Goal: Use online tool/utility: Use online tool/utility

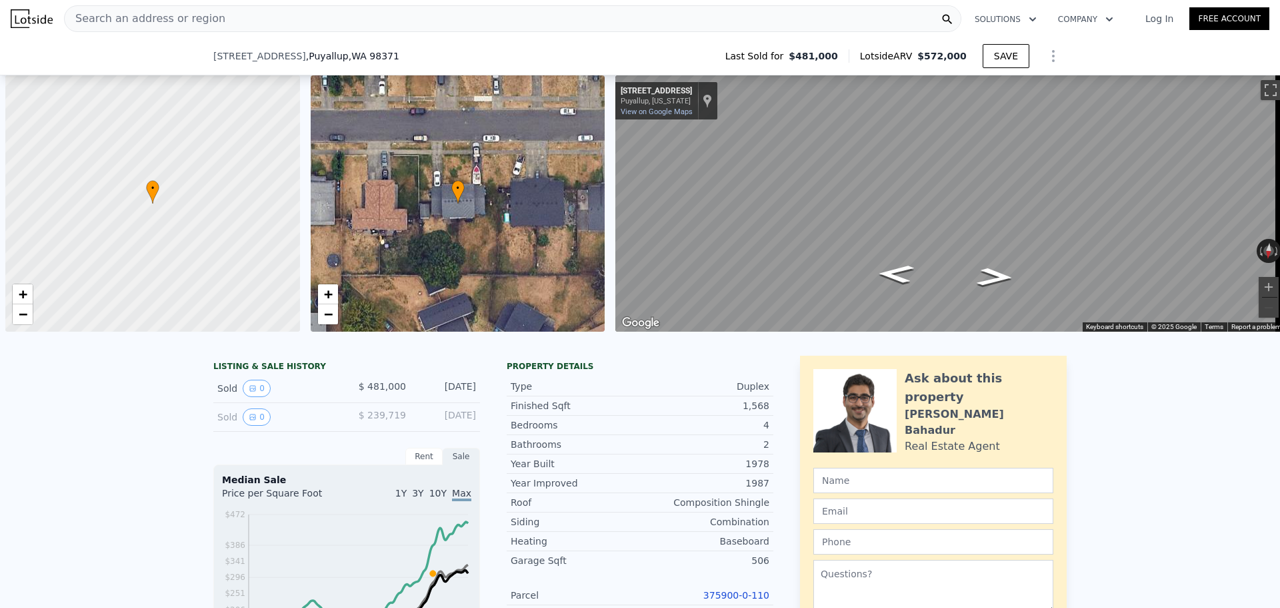
select select "30"
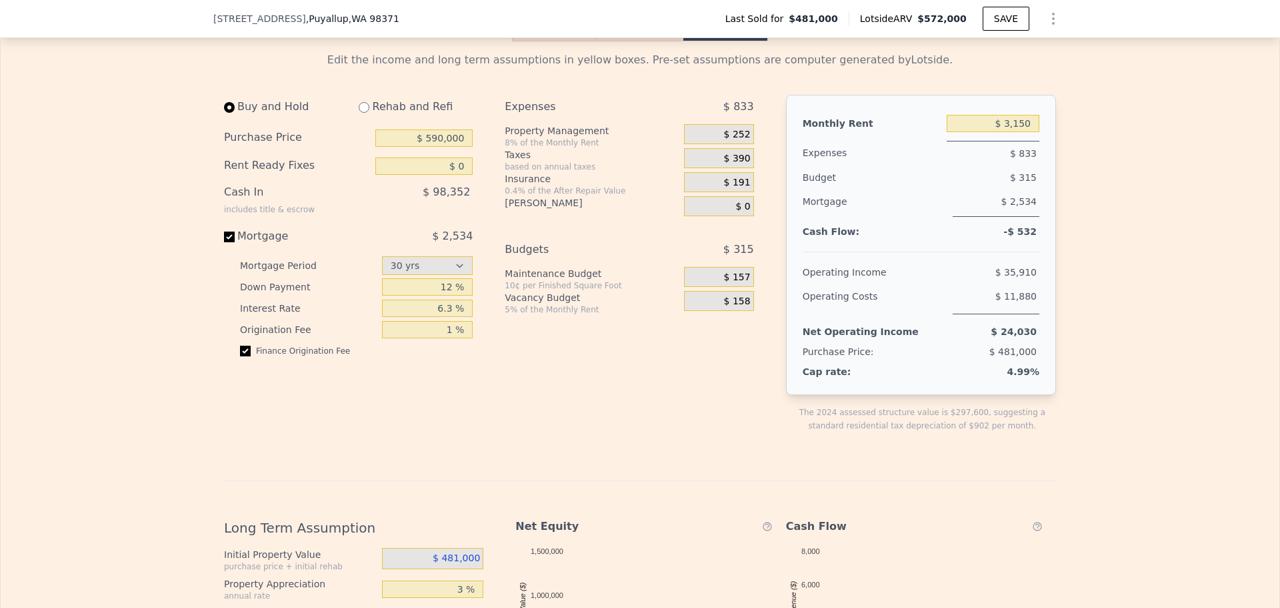
scroll to position [1796, 0]
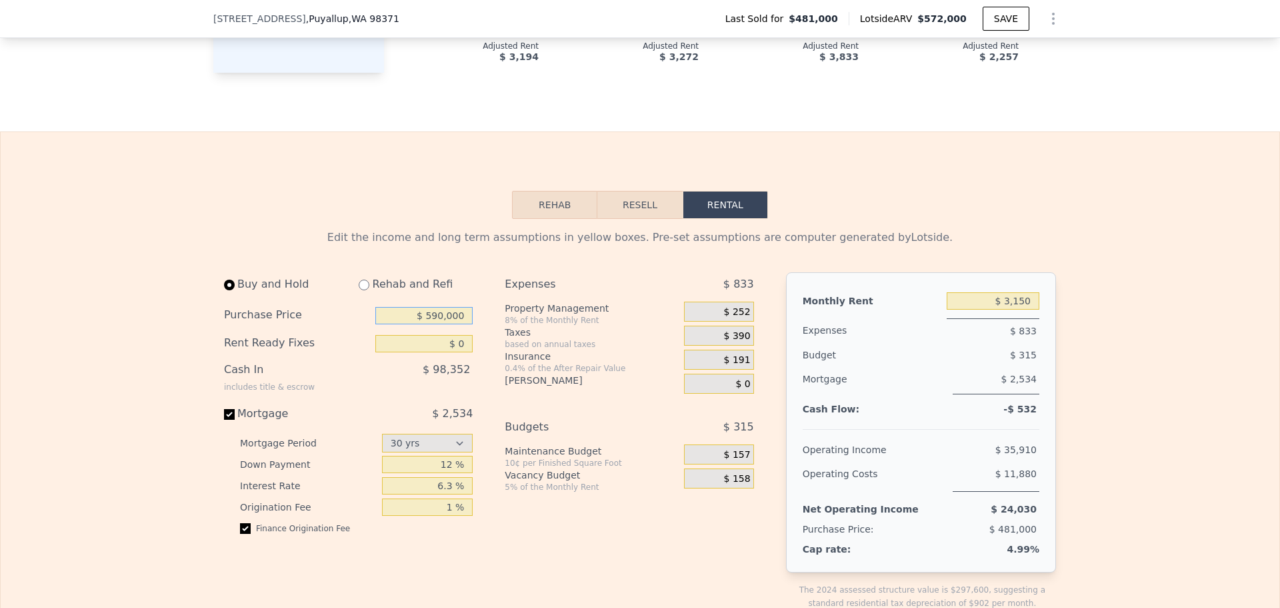
click at [428, 324] on input "$ 590,000" at bounding box center [423, 315] width 97 height 17
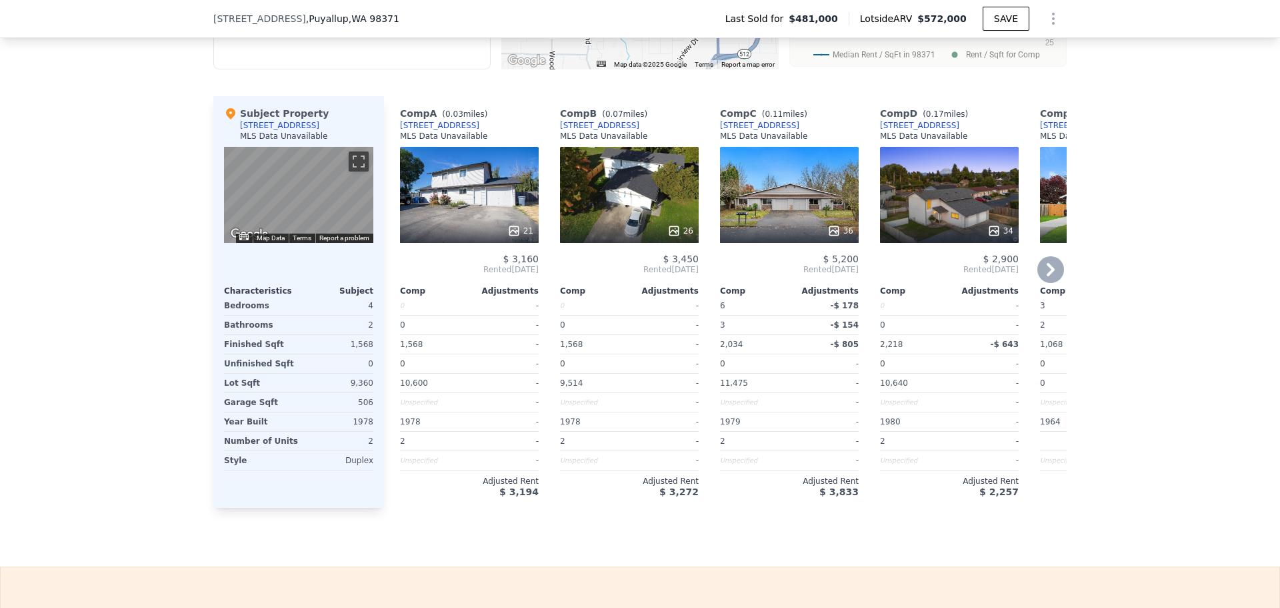
scroll to position [1396, 0]
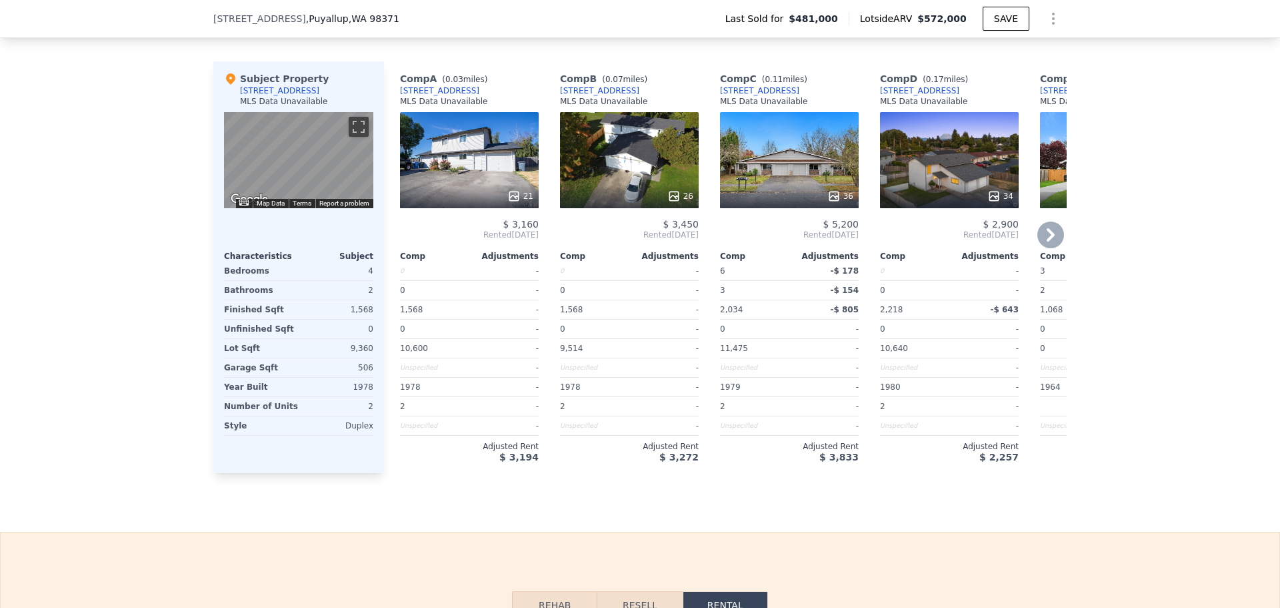
click at [514, 191] on div "21" at bounding box center [469, 160] width 139 height 96
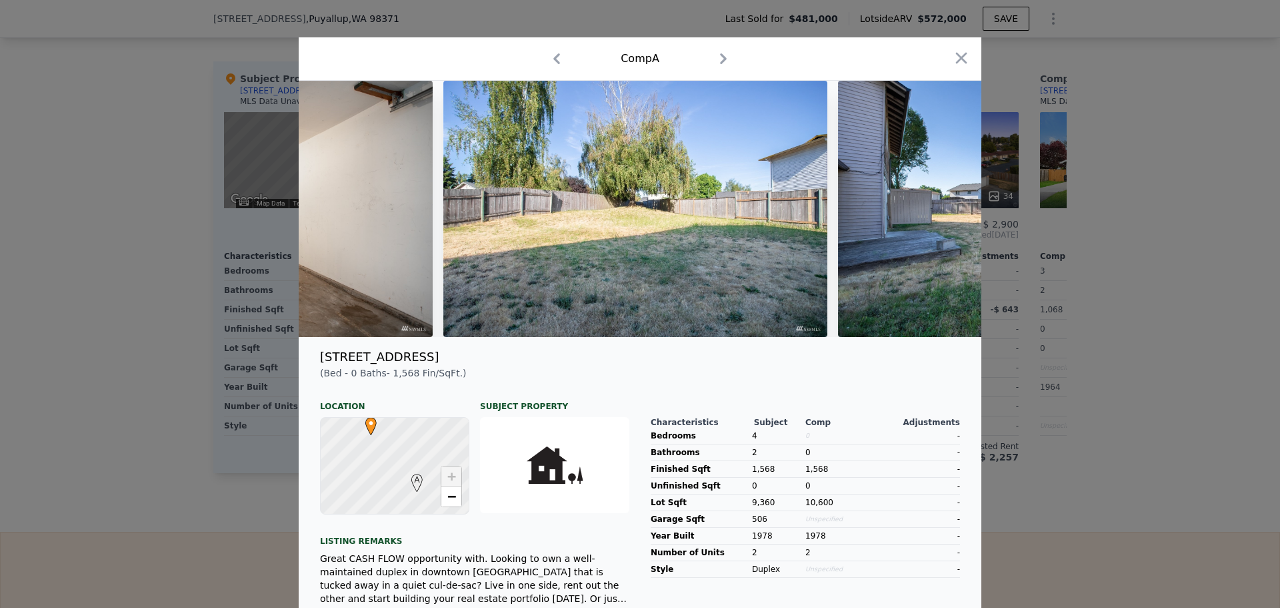
scroll to position [0, 6571]
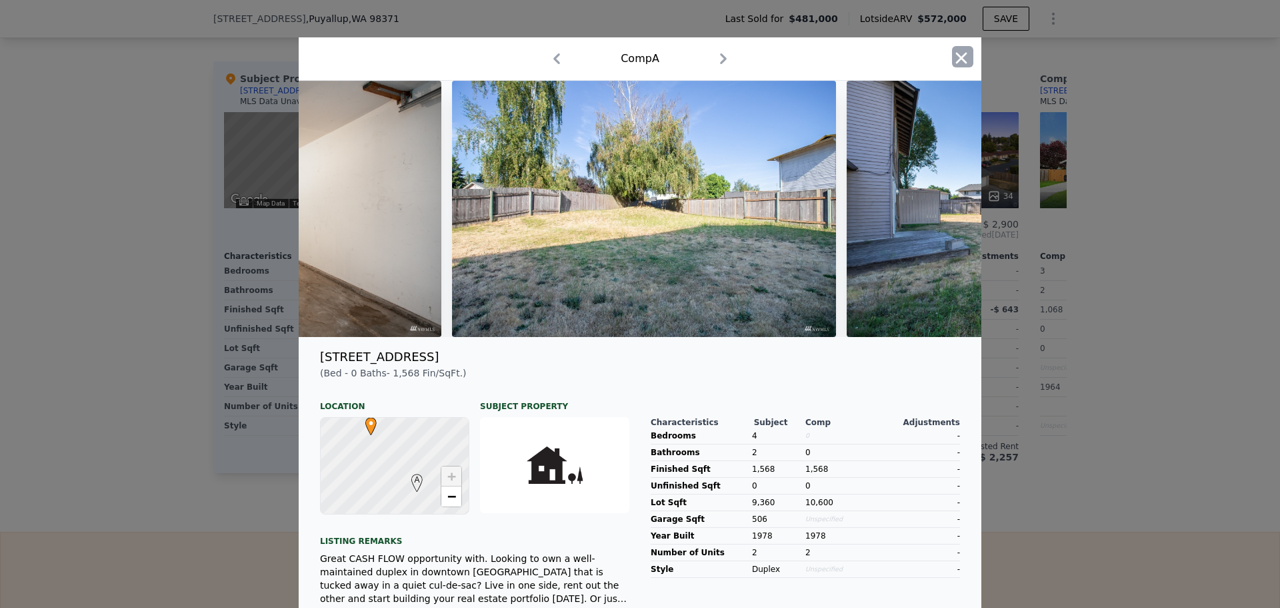
click at [956, 57] on icon "button" at bounding box center [961, 57] width 11 height 11
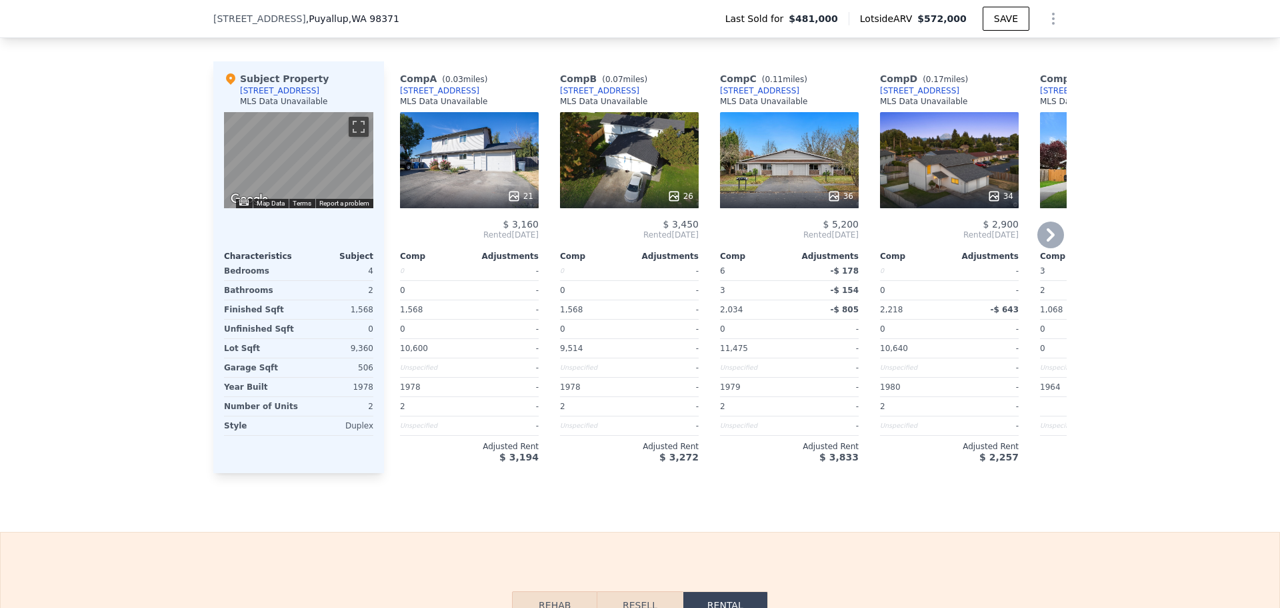
click at [646, 174] on div "26" at bounding box center [629, 160] width 139 height 96
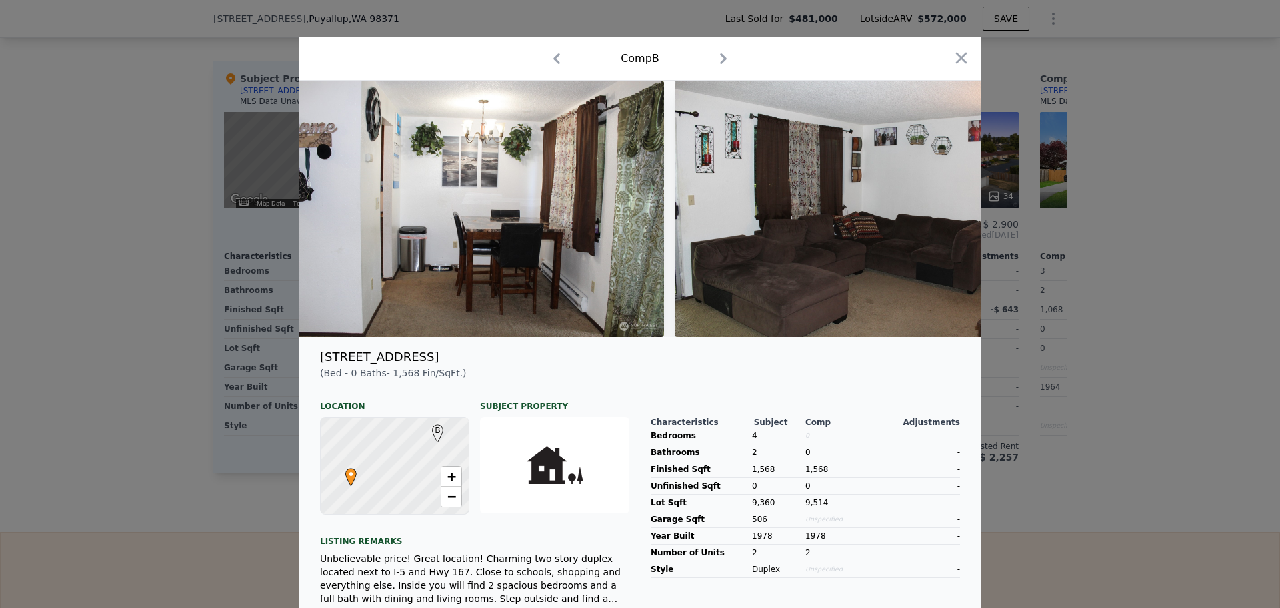
scroll to position [0, 5698]
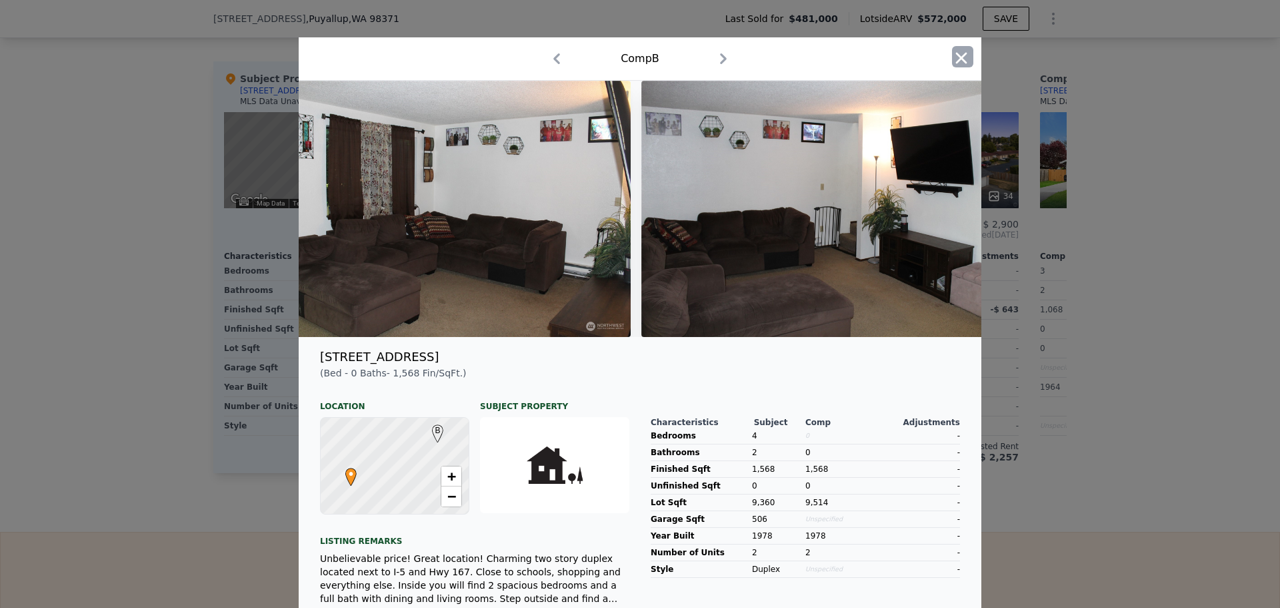
click at [954, 53] on icon "button" at bounding box center [961, 58] width 19 height 19
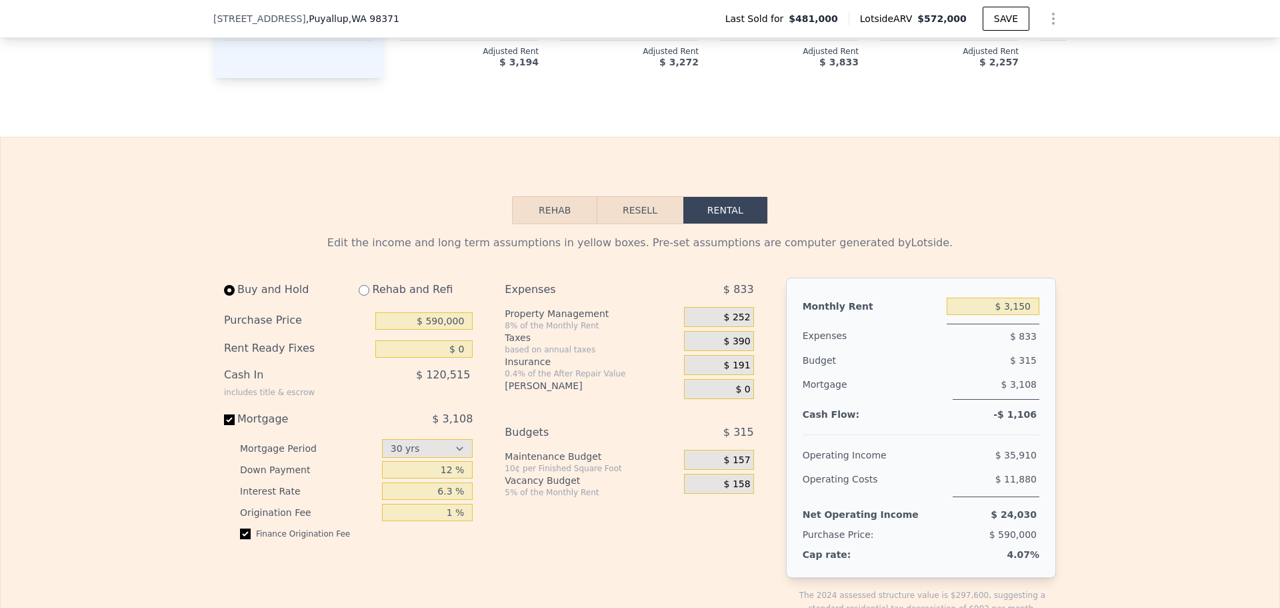
scroll to position [1796, 0]
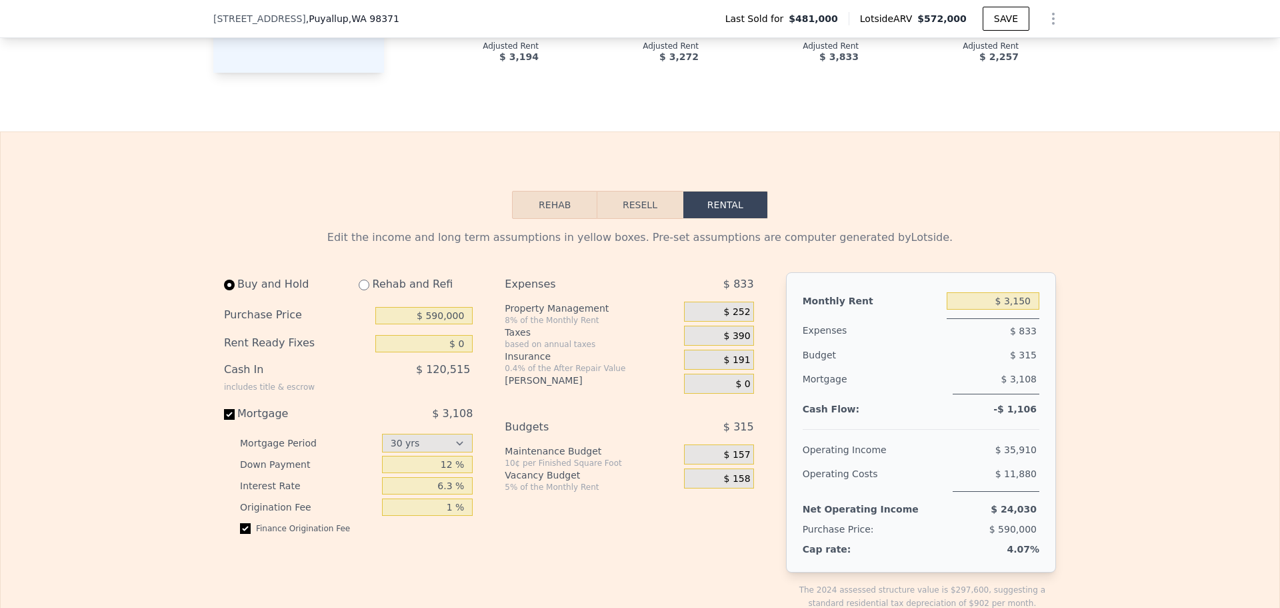
click at [744, 318] on span "$ 252" at bounding box center [737, 312] width 27 height 12
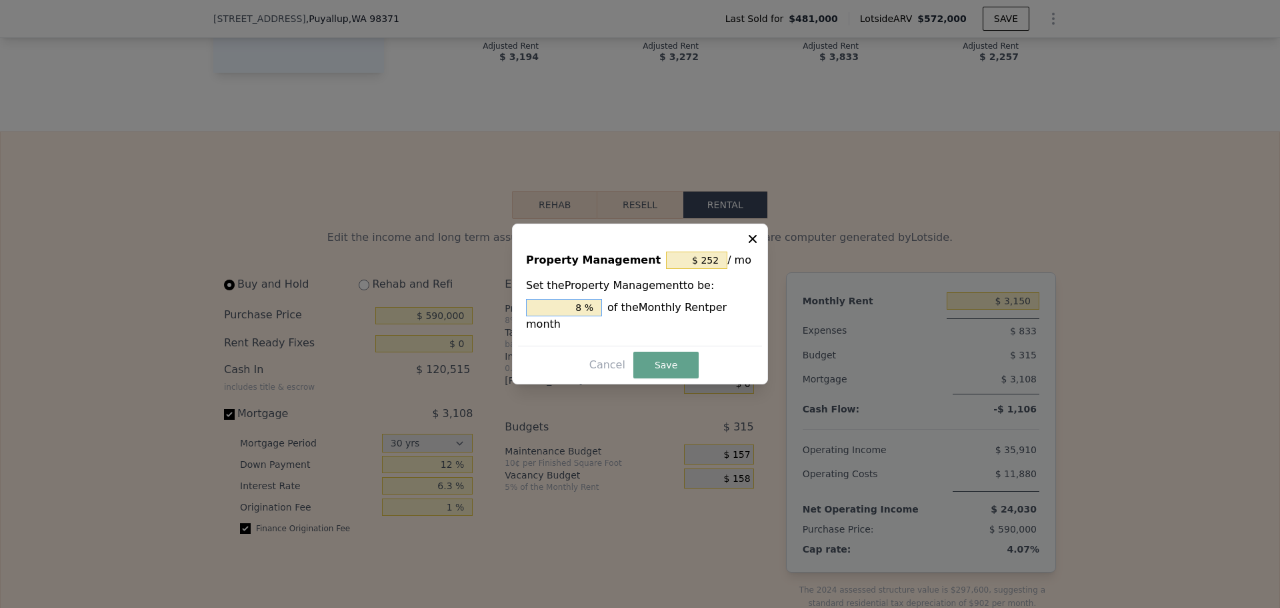
drag, startPoint x: 584, startPoint y: 315, endPoint x: 530, endPoint y: 321, distance: 54.4
click at [530, 316] on input "8 %" at bounding box center [564, 307] width 76 height 17
type input "$ 0"
type input "0 %"
click at [682, 356] on button "Save" at bounding box center [666, 364] width 65 height 27
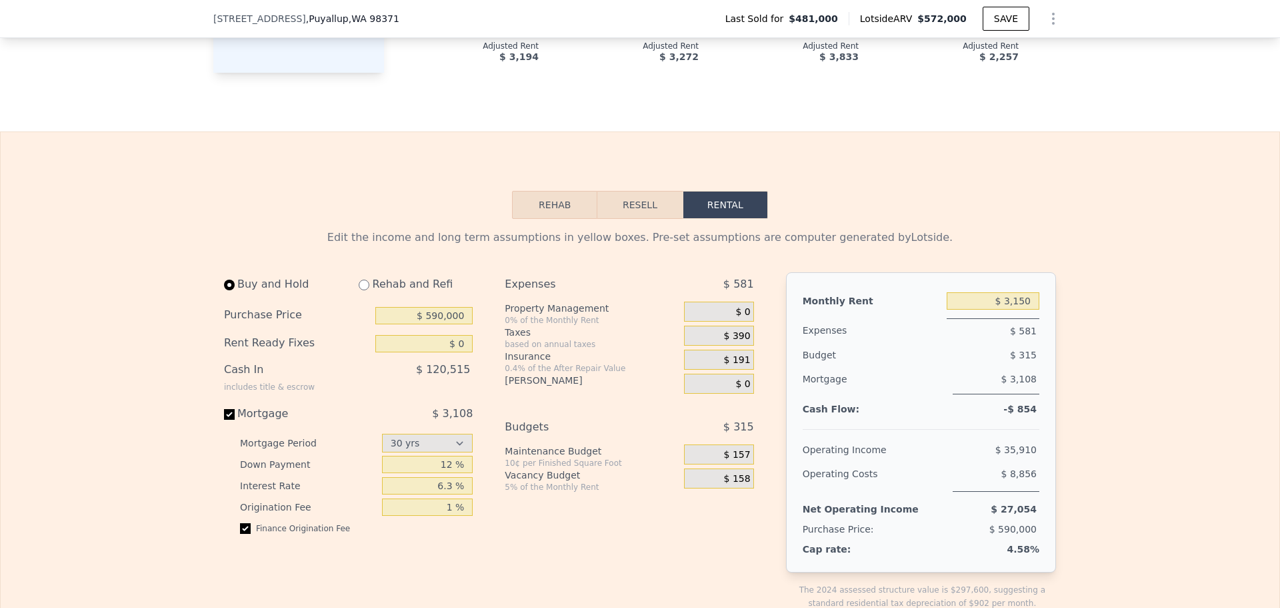
scroll to position [1863, 0]
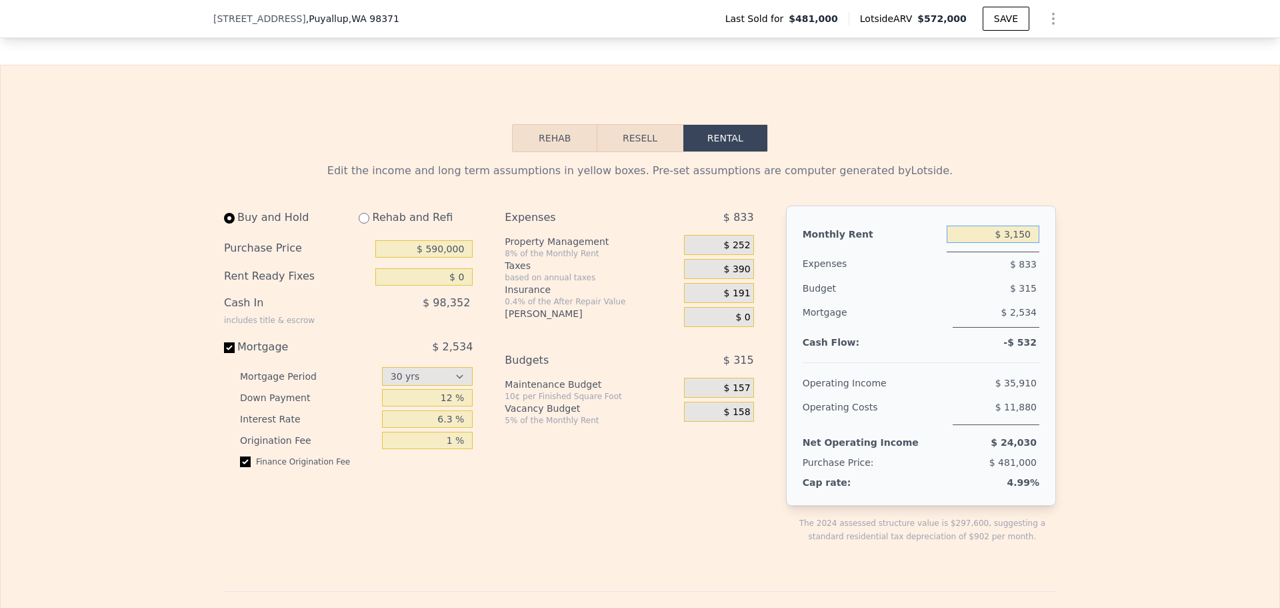
drag, startPoint x: 1030, startPoint y: 253, endPoint x: 1004, endPoint y: 251, distance: 26.0
click at [1004, 243] on input "$ 3,150" at bounding box center [993, 233] width 93 height 17
type input "$ 4,000"
click at [1170, 329] on div "Edit the income and long term assumptions in yellow boxes. Pre-set assumptions …" at bounding box center [640, 605] width 1279 height 906
click at [435, 257] on input "$ 590,000" at bounding box center [423, 248] width 97 height 17
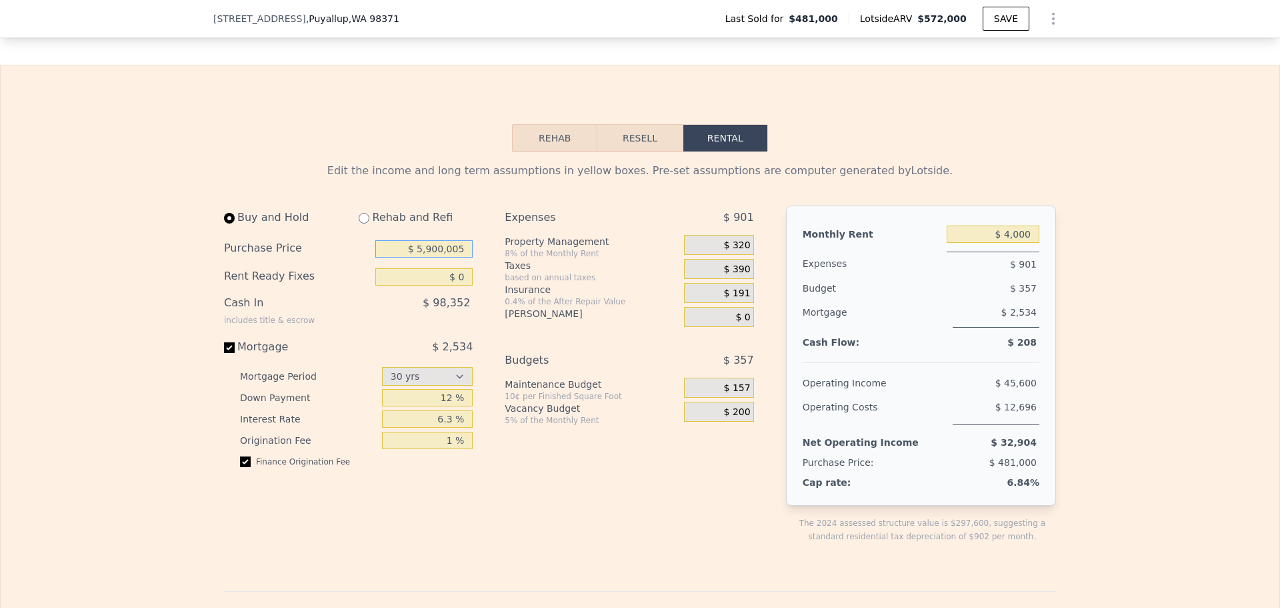
type input "$ 590,000"
click at [462, 285] on input "$ 0" at bounding box center [423, 276] width 97 height 17
click at [396, 325] on div "$ 120,515" at bounding box center [396, 308] width 153 height 35
drag, startPoint x: 450, startPoint y: 420, endPoint x: 435, endPoint y: 419, distance: 15.4
click at [435, 406] on input "12 %" at bounding box center [427, 397] width 91 height 17
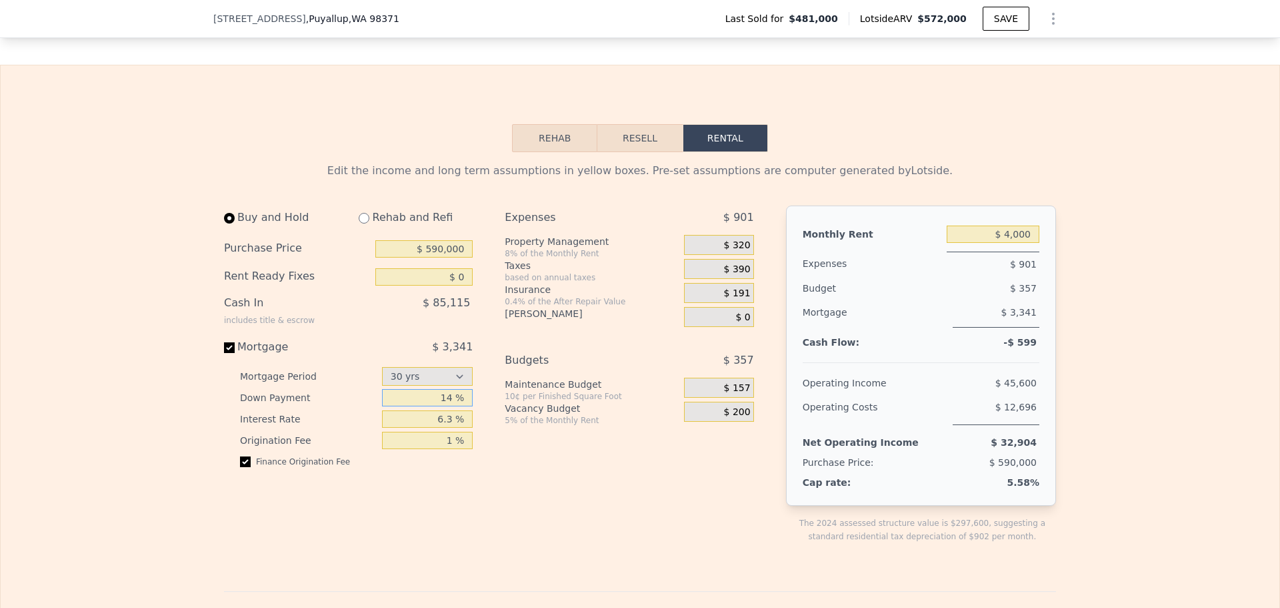
type input "14 %"
click at [443, 531] on div "Buy and Hold Rehab and Refi Purchase Price $ 590,000 Rent Ready Fixes $ 0 Cash …" at bounding box center [353, 384] width 259 height 359
click at [1018, 243] on input "$ 4,000" at bounding box center [993, 233] width 93 height 17
click at [1027, 317] on span "$ 3,341" at bounding box center [1019, 312] width 35 height 11
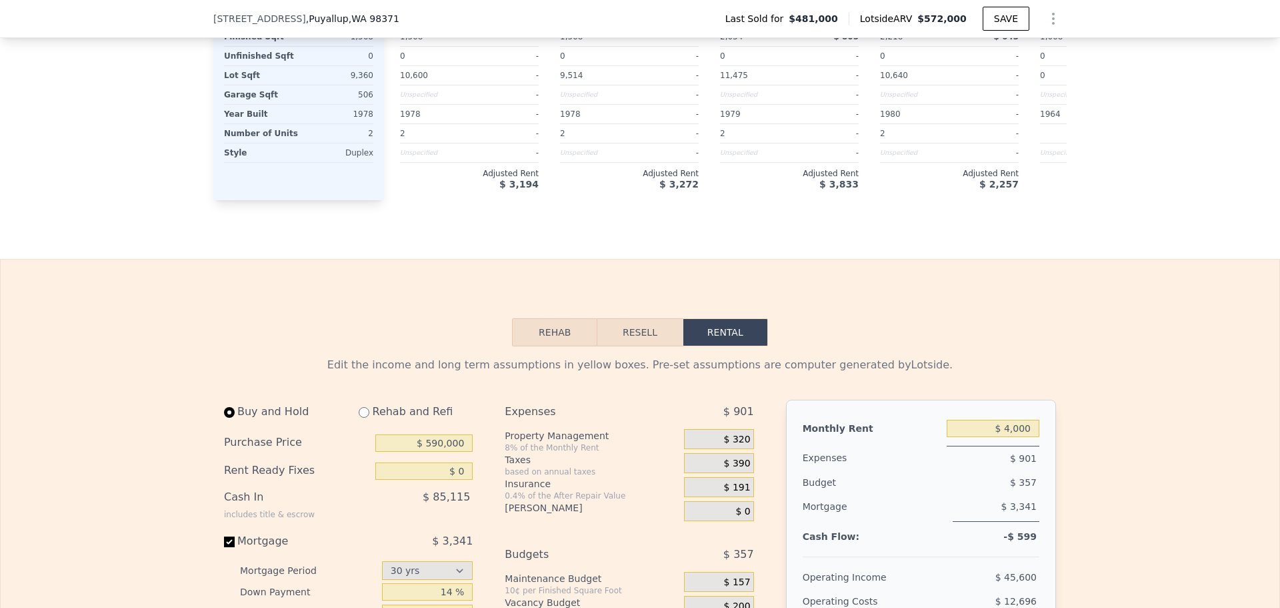
scroll to position [1663, 0]
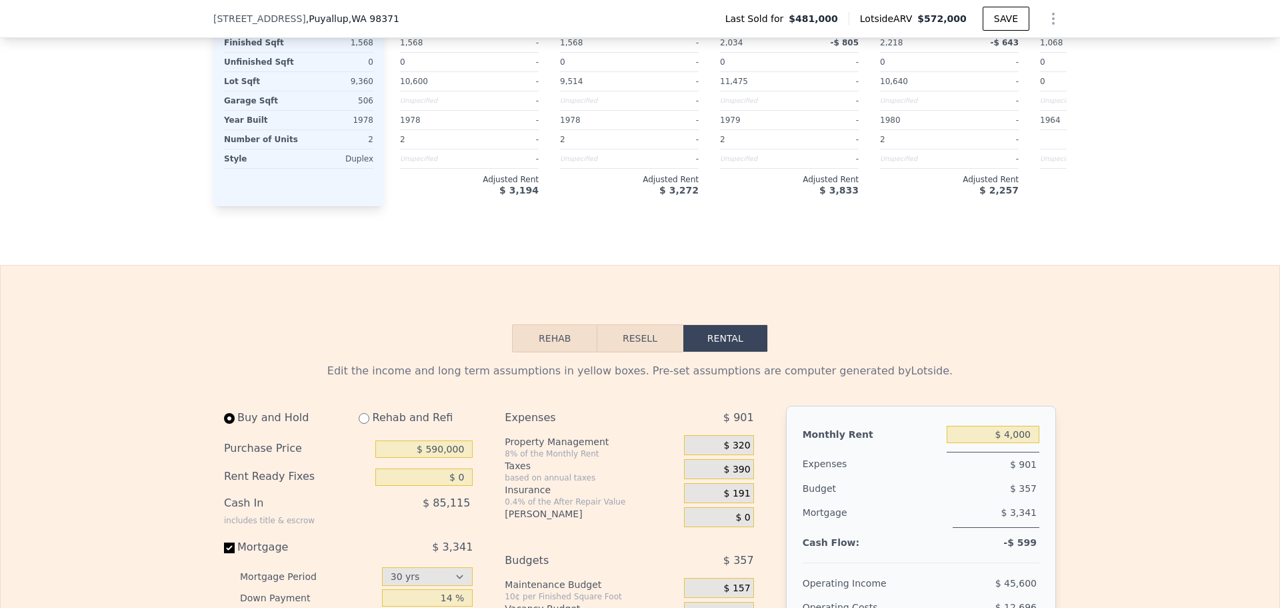
type input "$ 3,150"
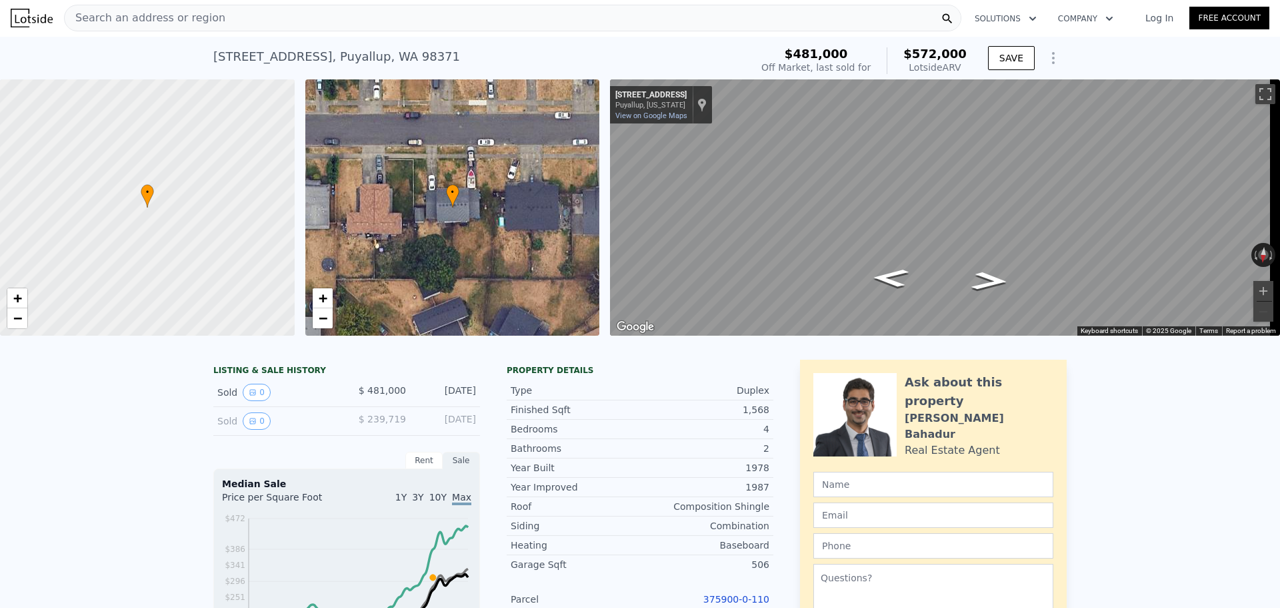
scroll to position [0, 0]
click at [150, 15] on span "Search an address or region" at bounding box center [145, 19] width 161 height 16
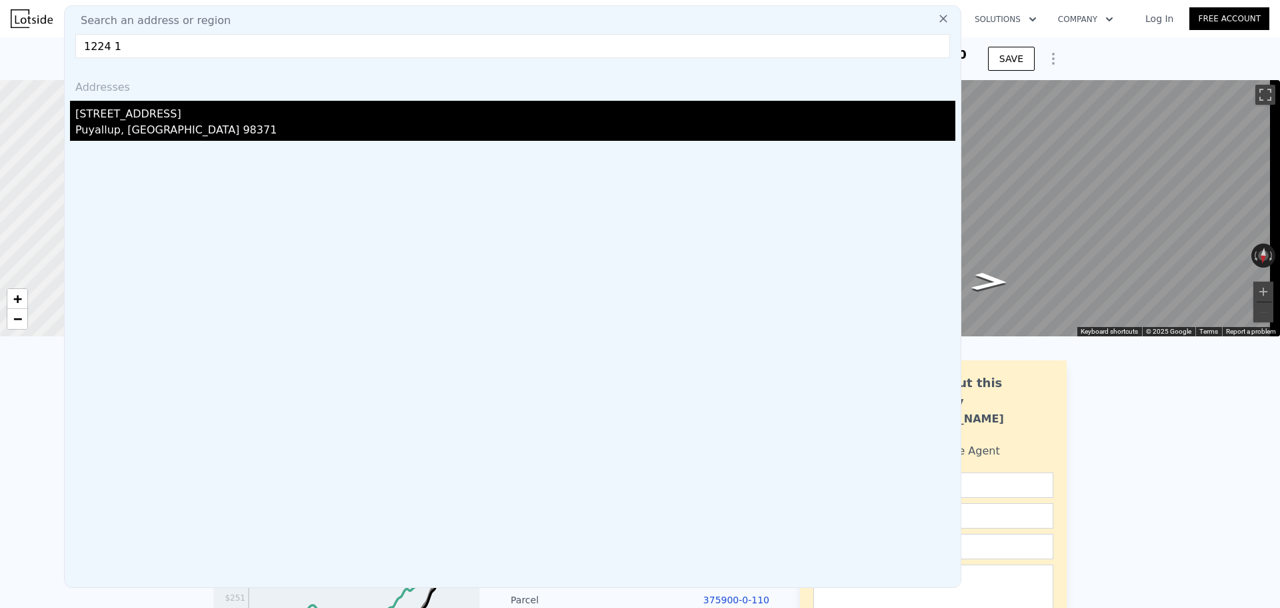
type input "1224 1"
click at [95, 117] on div "[STREET_ADDRESS]" at bounding box center [515, 111] width 880 height 21
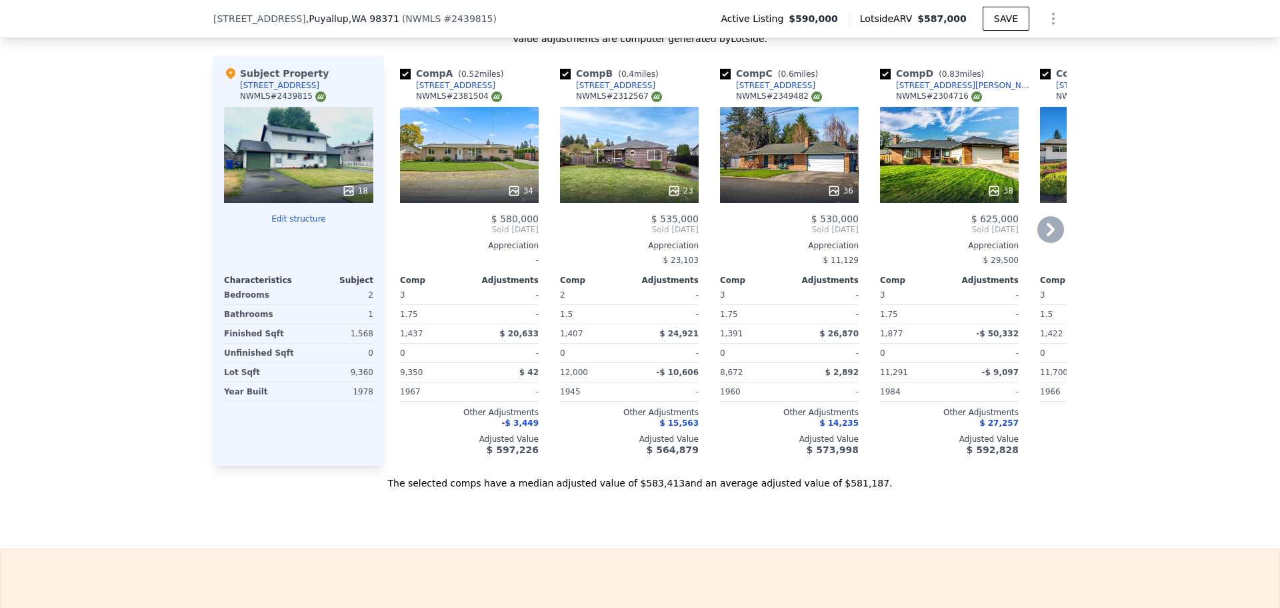
scroll to position [796, 0]
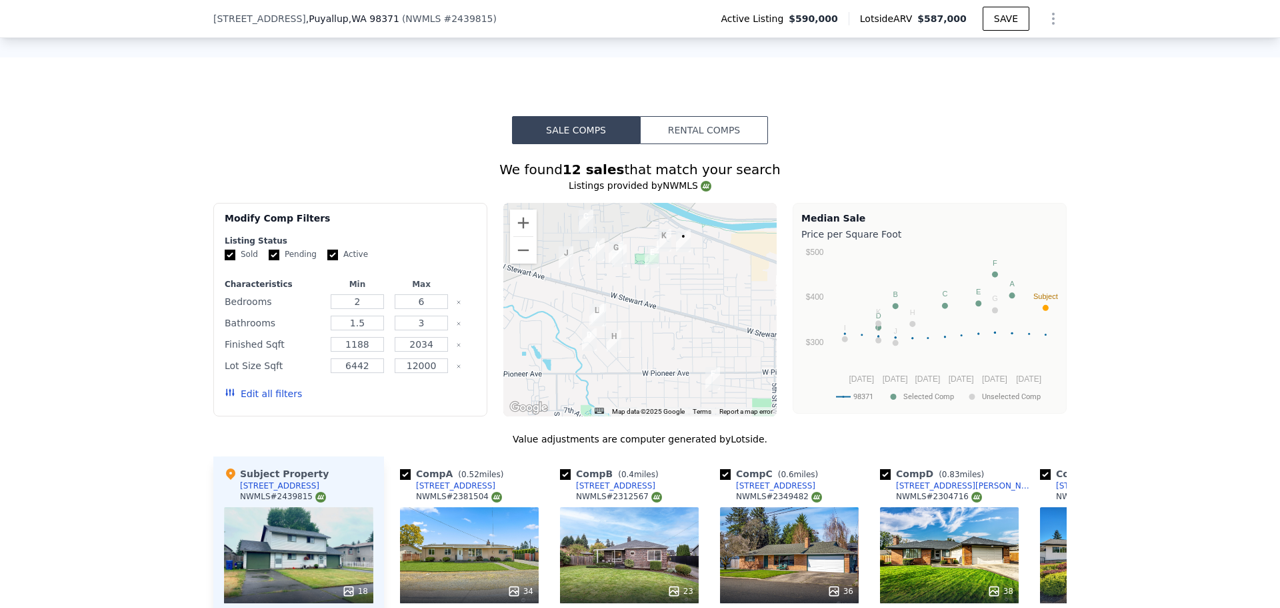
click at [712, 138] on button "Rental Comps" at bounding box center [704, 130] width 128 height 28
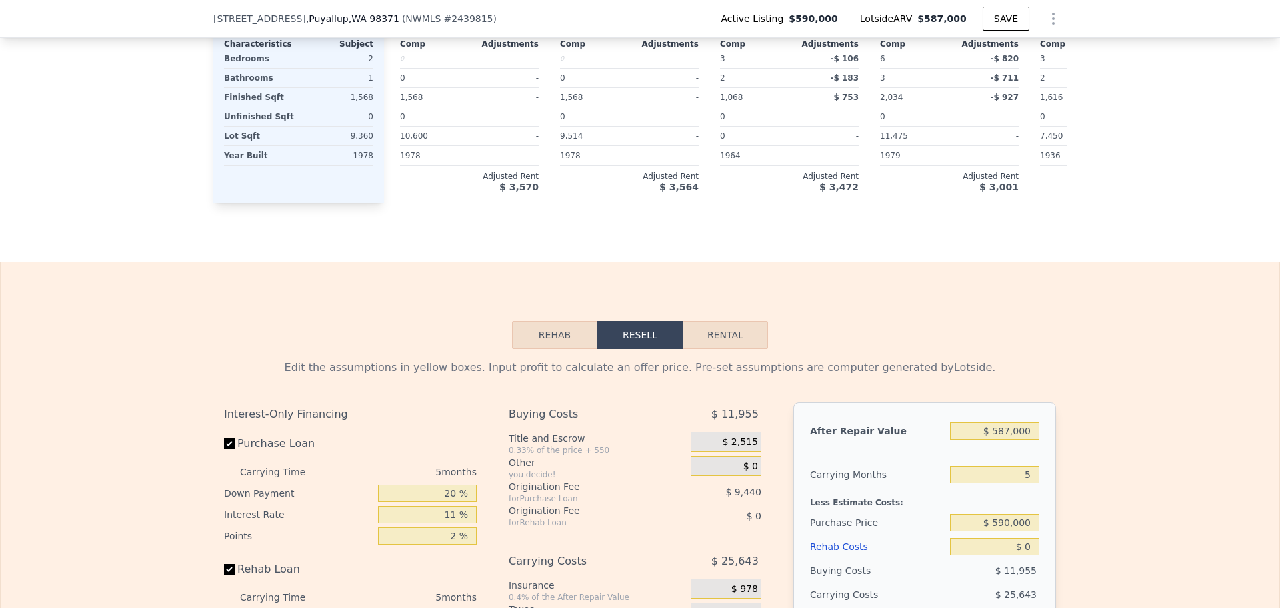
scroll to position [1396, 0]
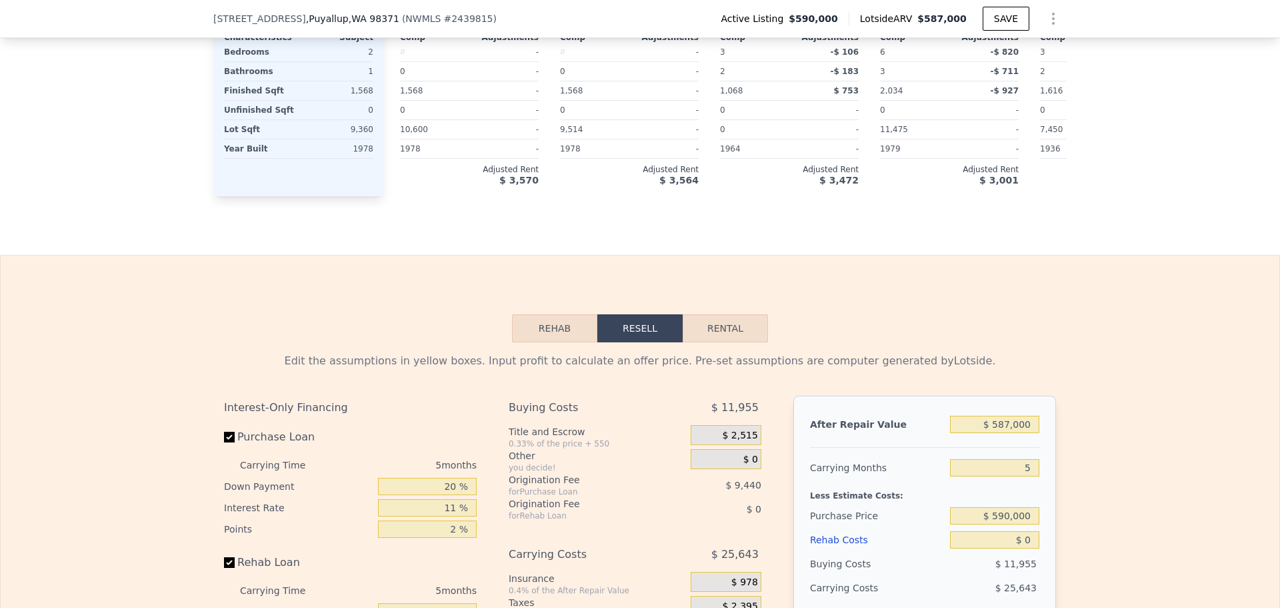
click at [732, 342] on button "Rental" at bounding box center [725, 328] width 85 height 28
select select "30"
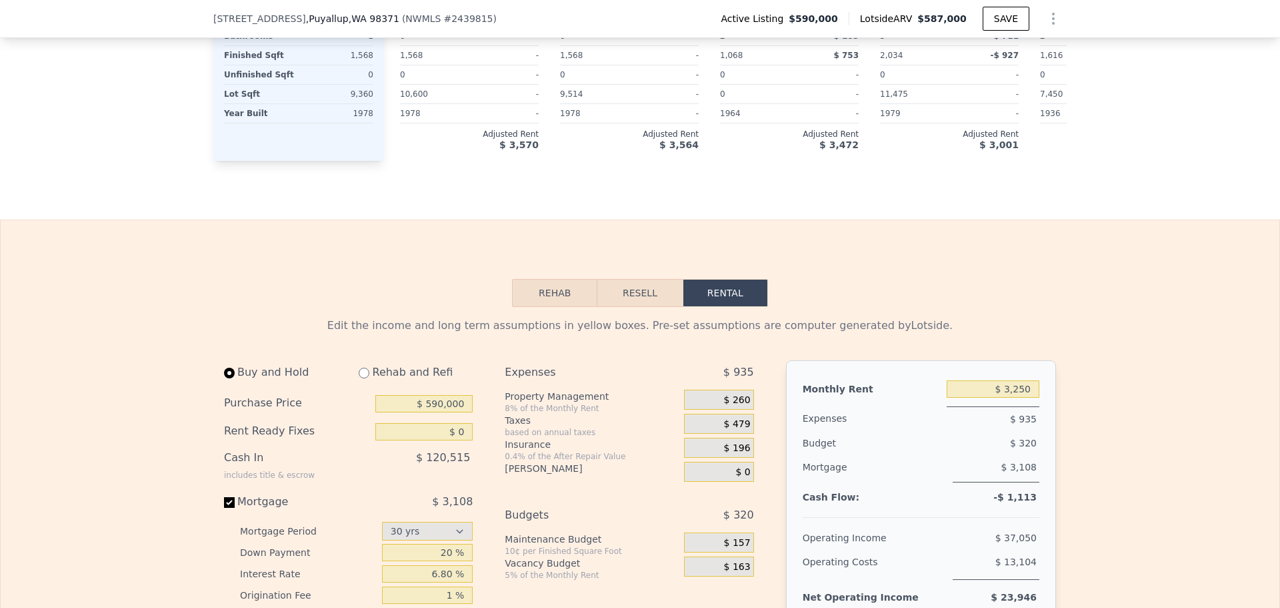
scroll to position [1463, 0]
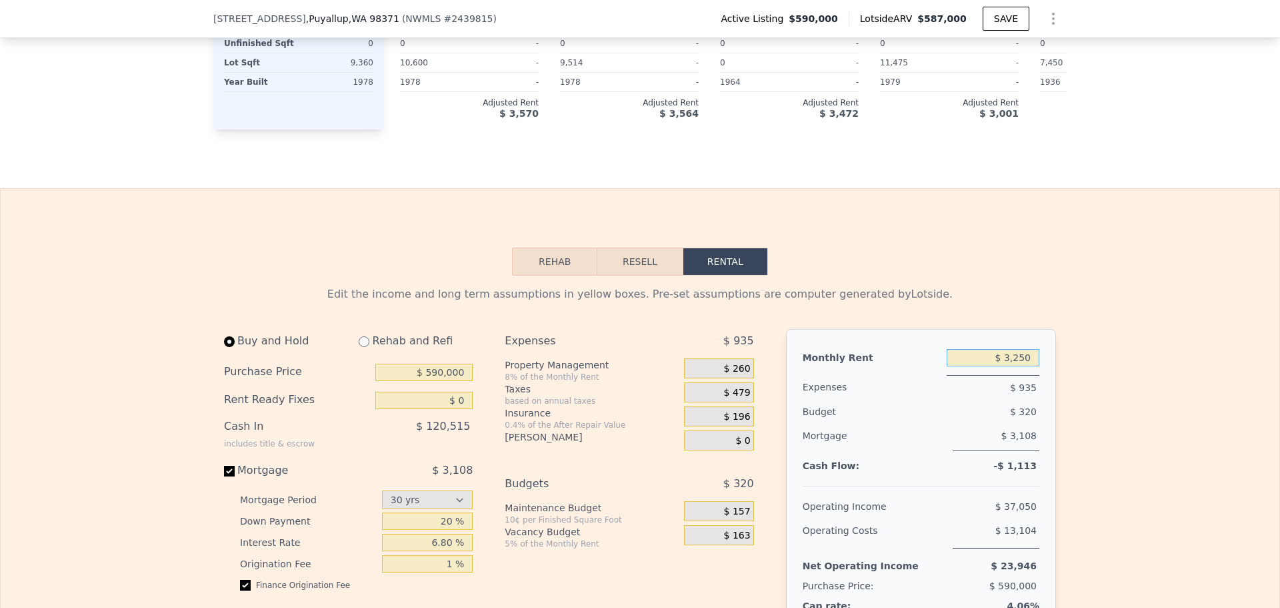
drag, startPoint x: 1028, startPoint y: 379, endPoint x: 1005, endPoint y: 378, distance: 23.4
click at [1005, 366] on input "$ 3,250" at bounding box center [993, 357] width 93 height 17
type input "$ 4,000"
drag, startPoint x: 449, startPoint y: 545, endPoint x: 428, endPoint y: 540, distance: 21.2
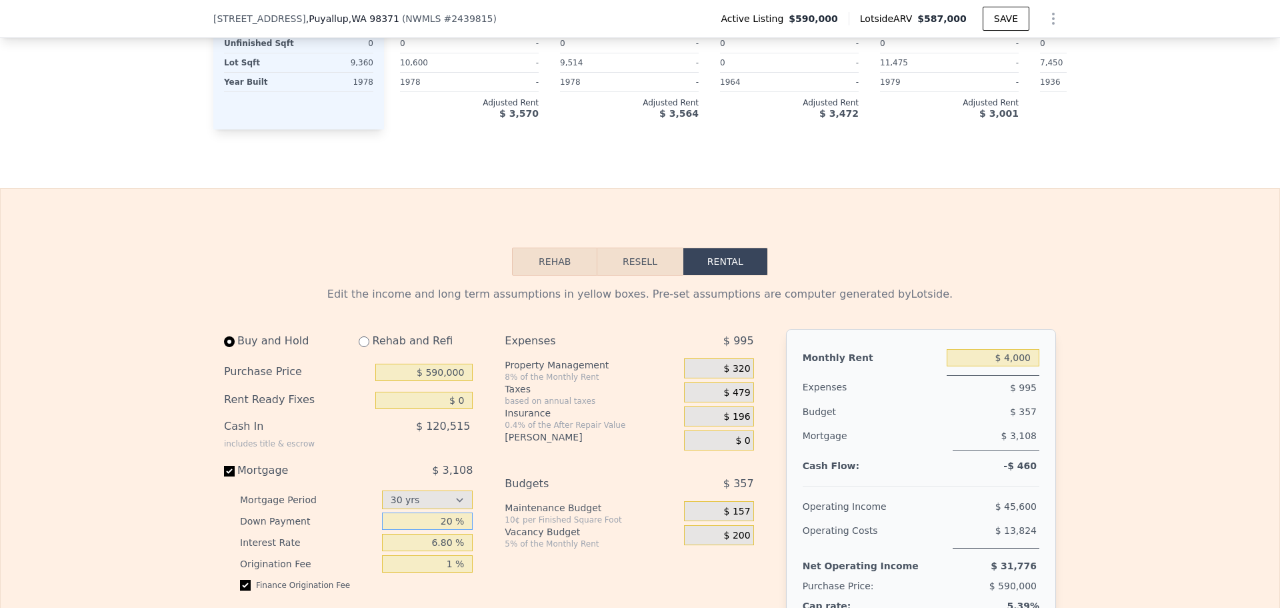
click at [428, 530] on input "20 %" at bounding box center [427, 520] width 91 height 17
type input "14 %"
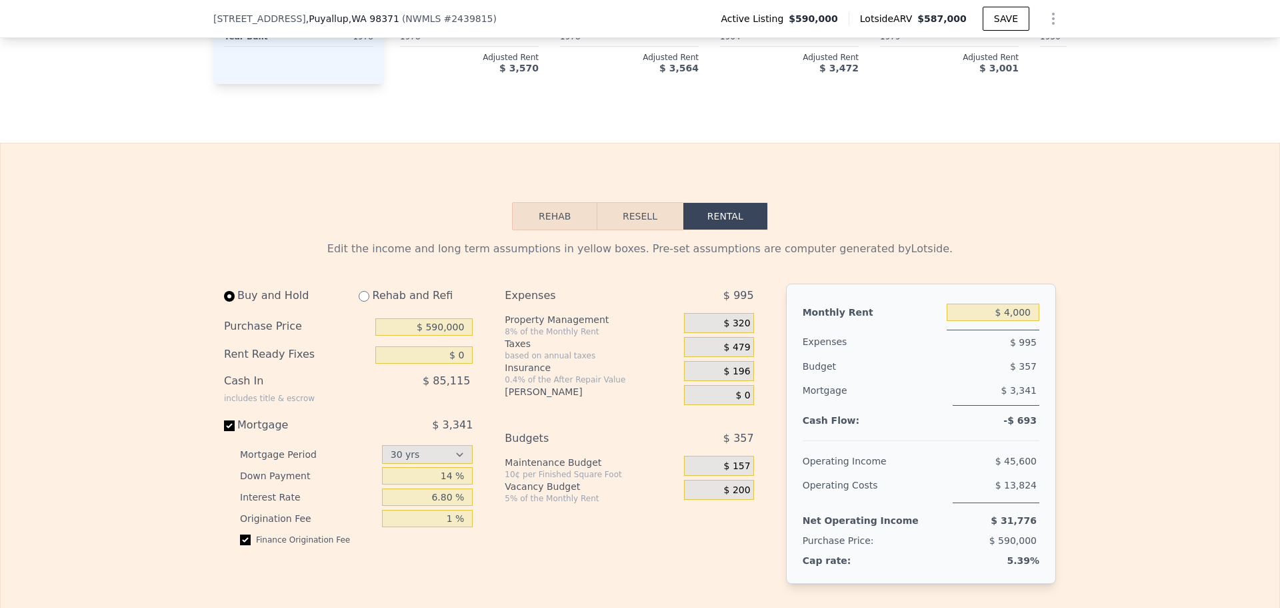
scroll to position [1529, 0]
